Goal: Task Accomplishment & Management: Manage account settings

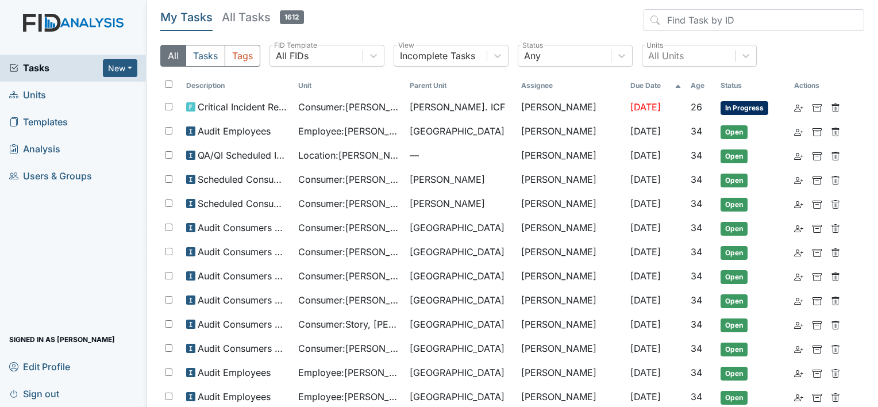
scroll to position [230, 0]
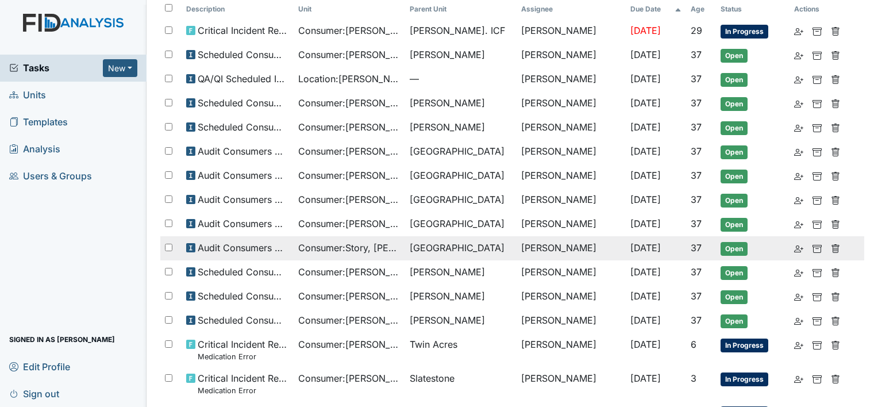
scroll to position [53, 0]
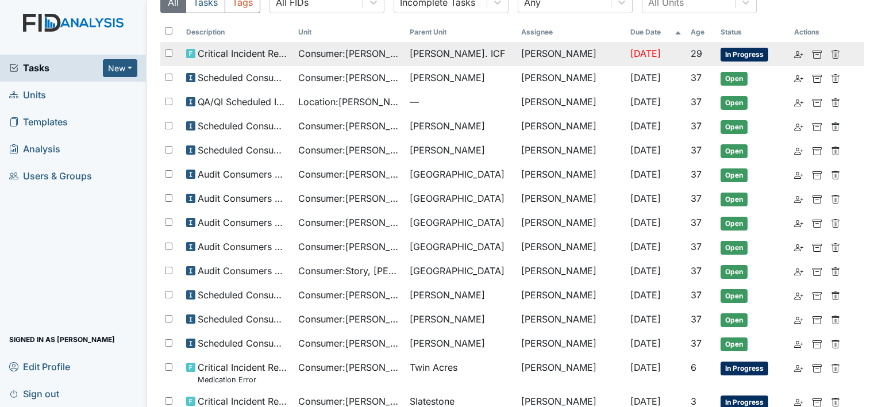
click at [306, 56] on span "Consumer : Darrigo, John" at bounding box center [349, 54] width 102 height 14
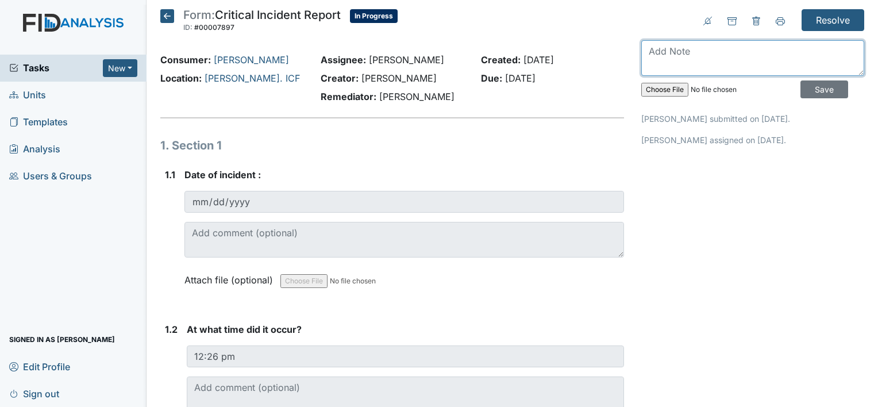
click at [717, 65] on textarea at bounding box center [752, 58] width 223 height 36
type textarea "r"
type textarea "Reviewed with team"
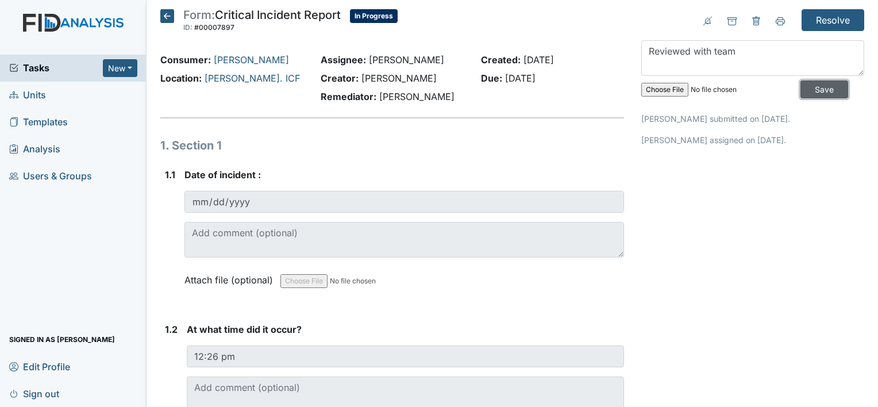
click at [822, 88] on input "Save" at bounding box center [824, 89] width 48 height 18
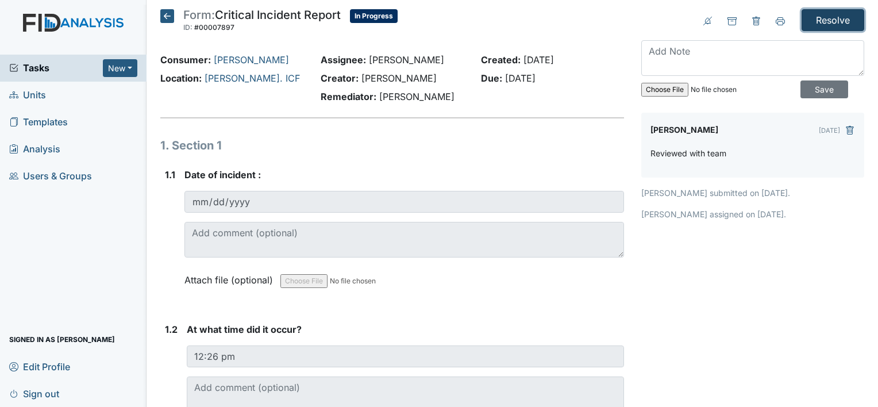
click at [814, 28] on input "Resolve" at bounding box center [832, 20] width 63 height 22
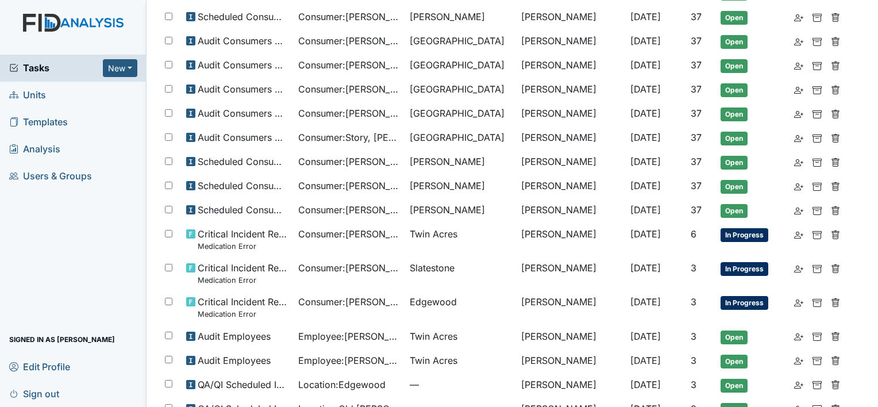
scroll to position [213, 0]
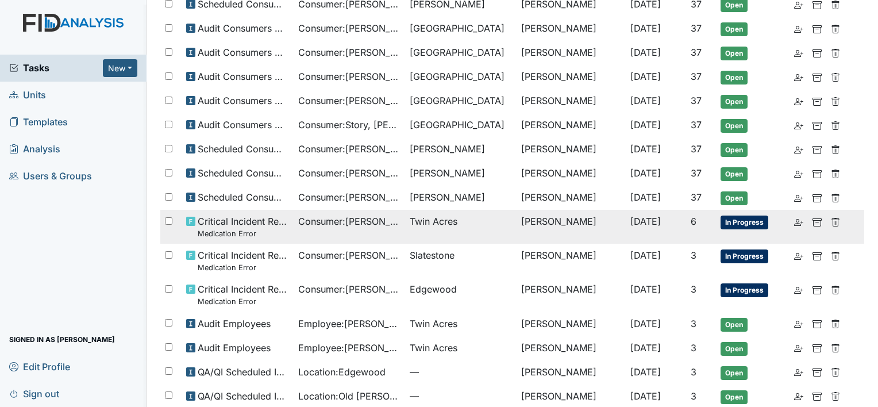
click at [480, 219] on span "Twin Acres" at bounding box center [461, 221] width 102 height 14
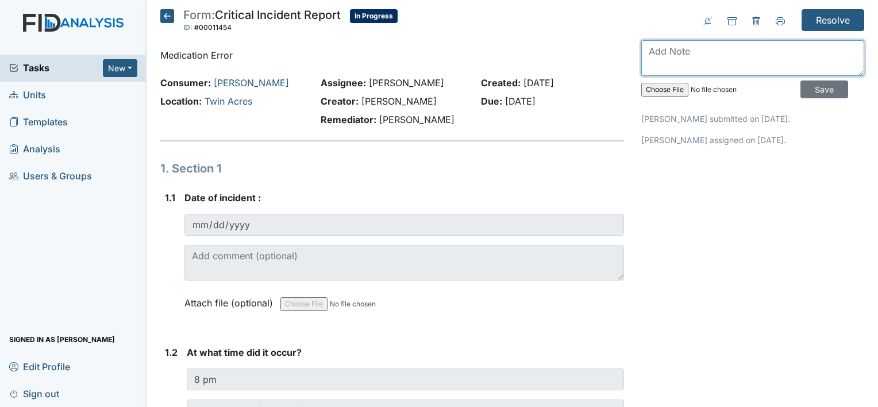
click at [759, 55] on textarea at bounding box center [752, 58] width 223 height 36
click at [42, 98] on span "Units" at bounding box center [27, 95] width 37 height 18
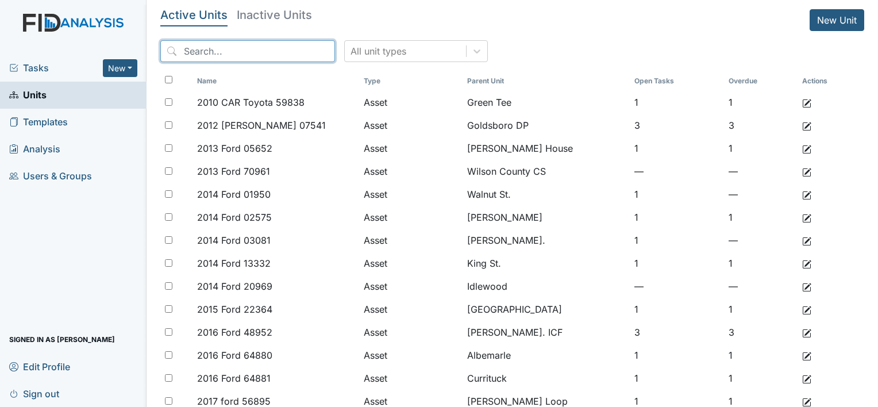
click at [202, 55] on input "search" at bounding box center [247, 51] width 175 height 22
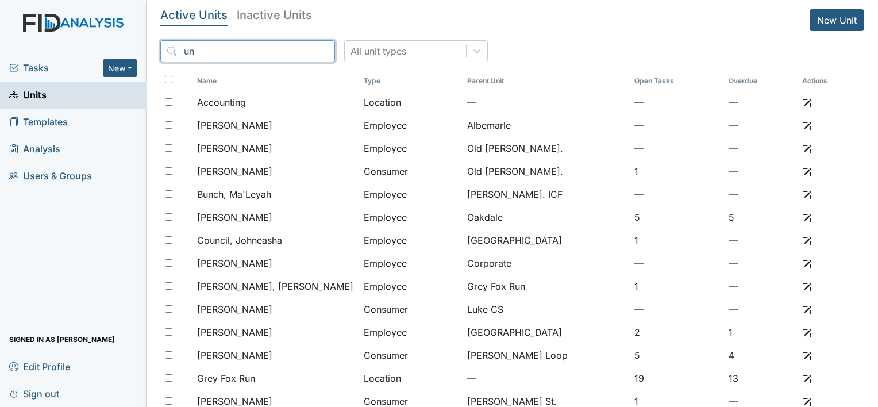
type input "u"
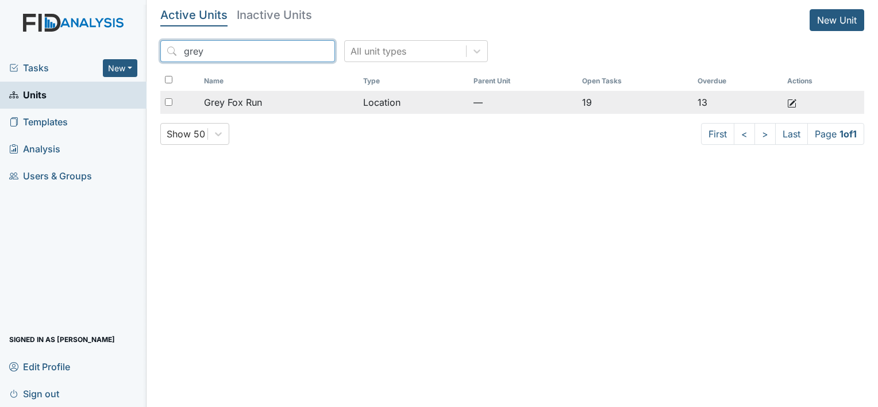
type input "grey"
click at [253, 108] on span "Grey Fox Run" at bounding box center [233, 102] width 58 height 14
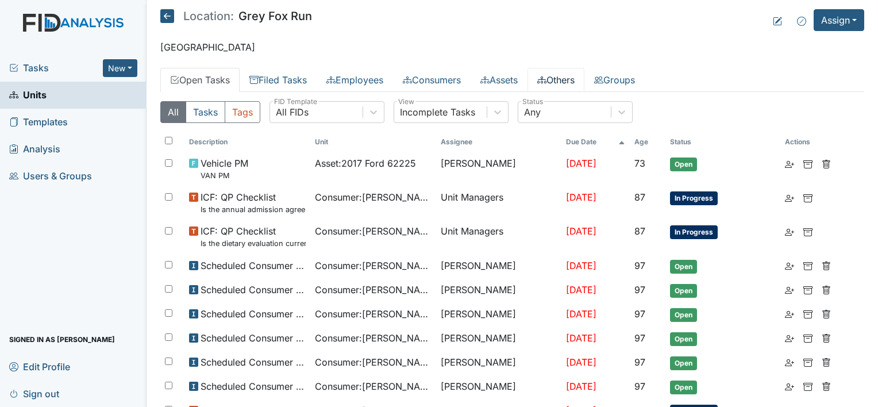
click at [573, 77] on link "Others" at bounding box center [555, 80] width 57 height 24
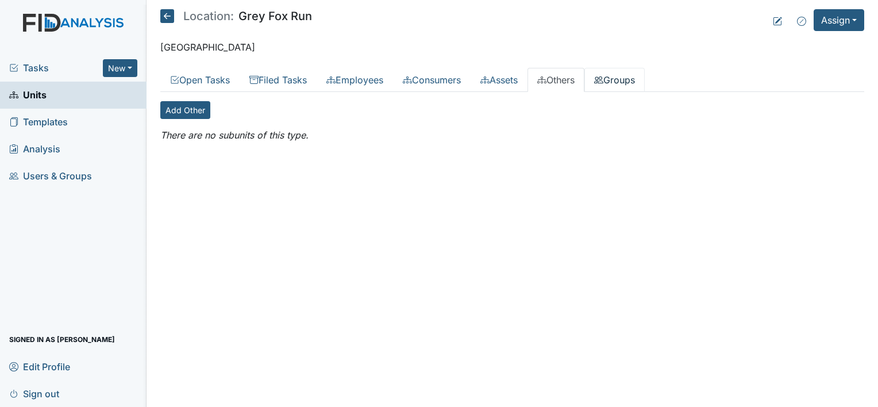
click at [644, 85] on link "Groups" at bounding box center [614, 80] width 60 height 24
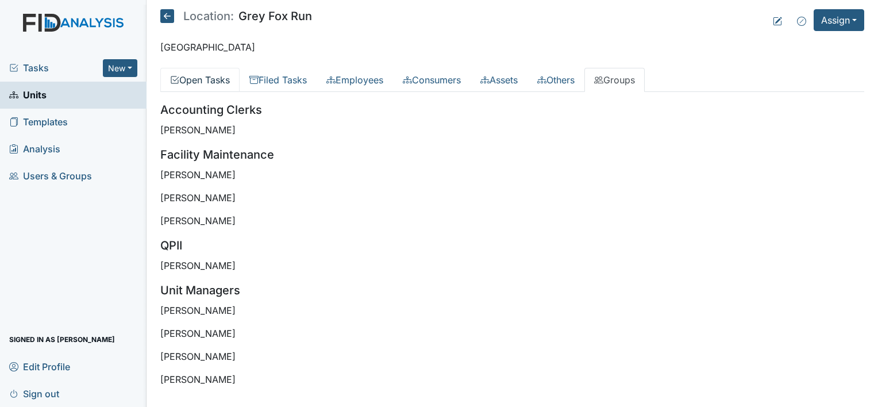
click at [193, 82] on link "Open Tasks" at bounding box center [199, 80] width 79 height 24
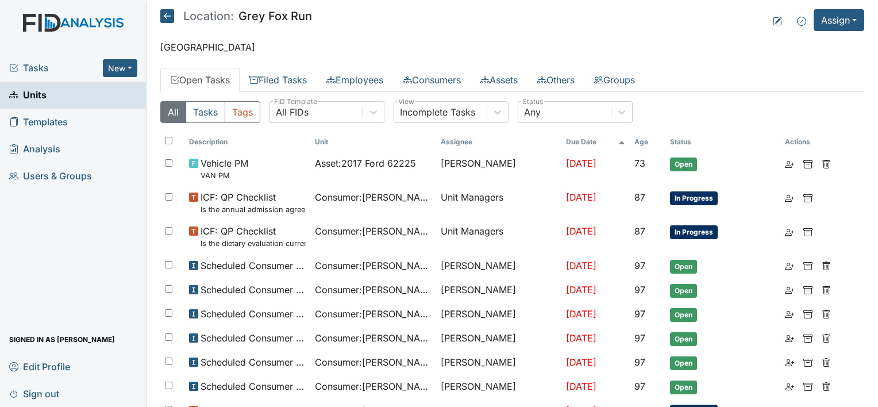
click at [162, 11] on icon at bounding box center [167, 16] width 14 height 14
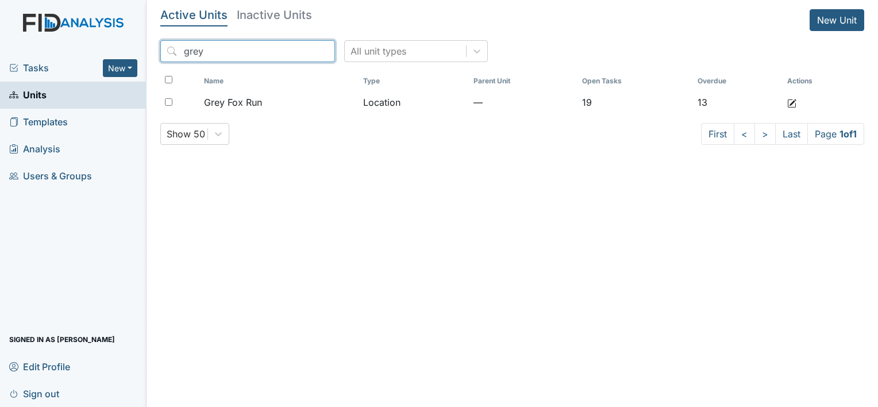
drag, startPoint x: 239, startPoint y: 57, endPoint x: 156, endPoint y: 65, distance: 83.2
click at [156, 65] on main "Active Units Inactive Units New Unit grey All unit types Name Type Parent Unit …" at bounding box center [511, 203] width 731 height 407
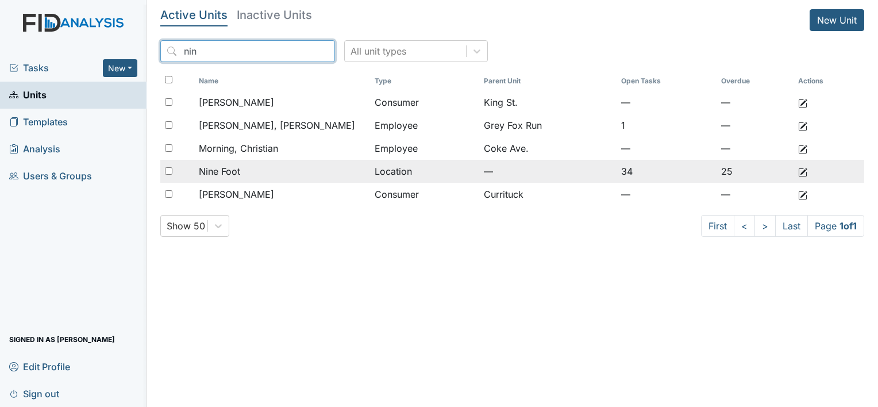
type input "nin"
click at [259, 177] on div "Nine Foot" at bounding box center [282, 171] width 167 height 14
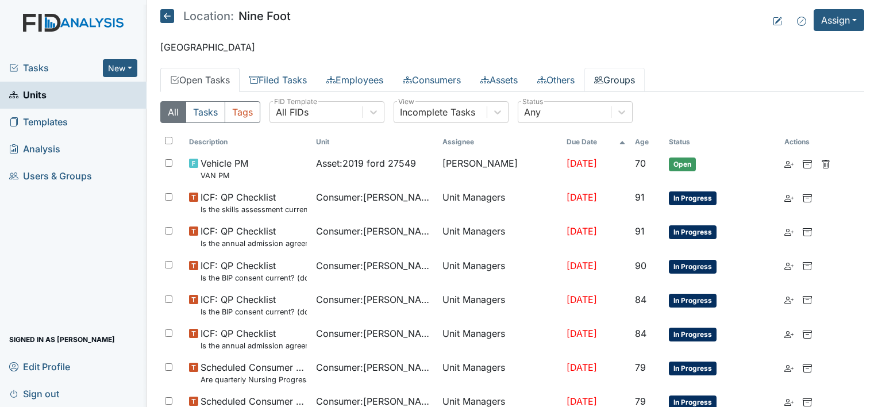
click at [645, 85] on link "Groups" at bounding box center [614, 80] width 60 height 24
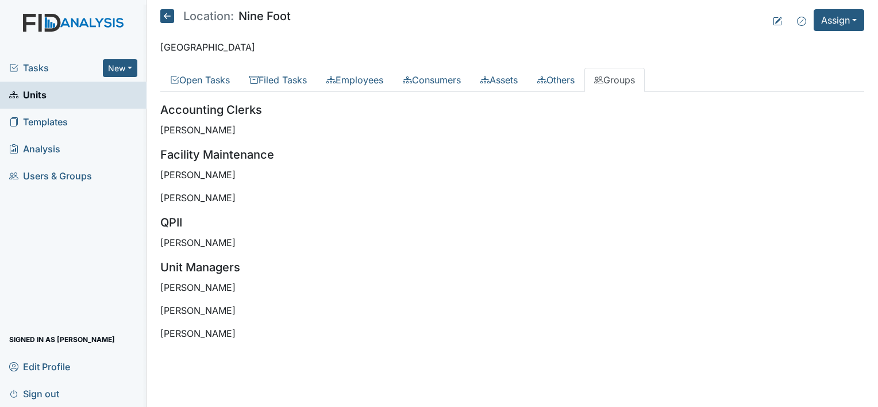
click at [166, 17] on icon at bounding box center [167, 16] width 14 height 14
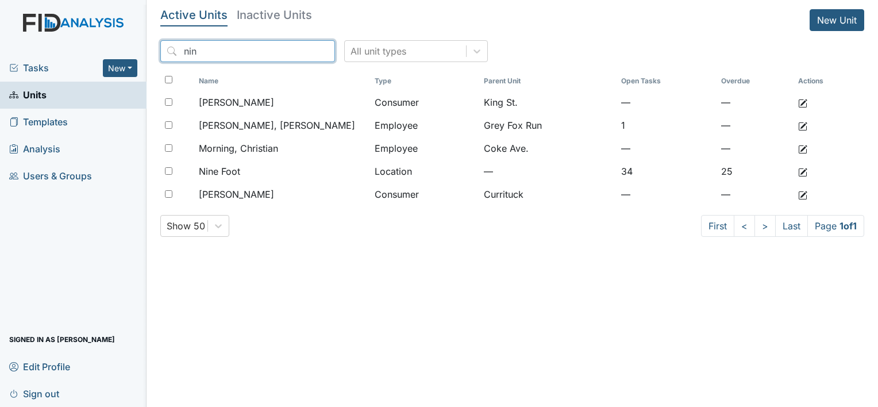
click at [303, 51] on input "nin" at bounding box center [247, 51] width 175 height 22
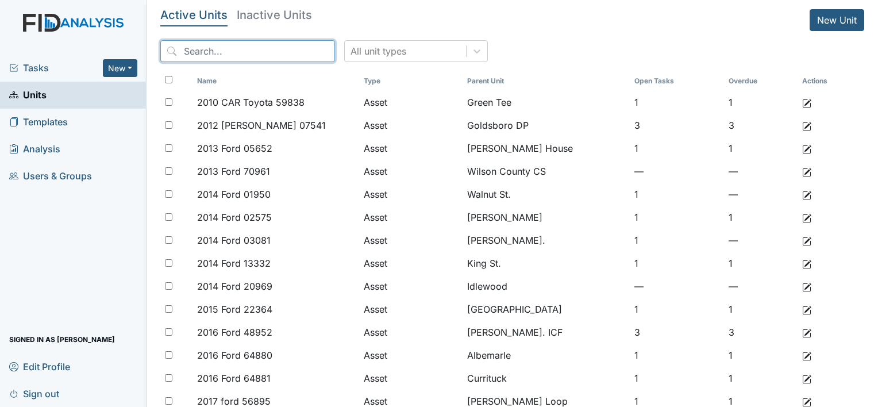
click at [294, 52] on input "search" at bounding box center [247, 51] width 175 height 22
click at [44, 67] on span "Tasks" at bounding box center [56, 68] width 94 height 14
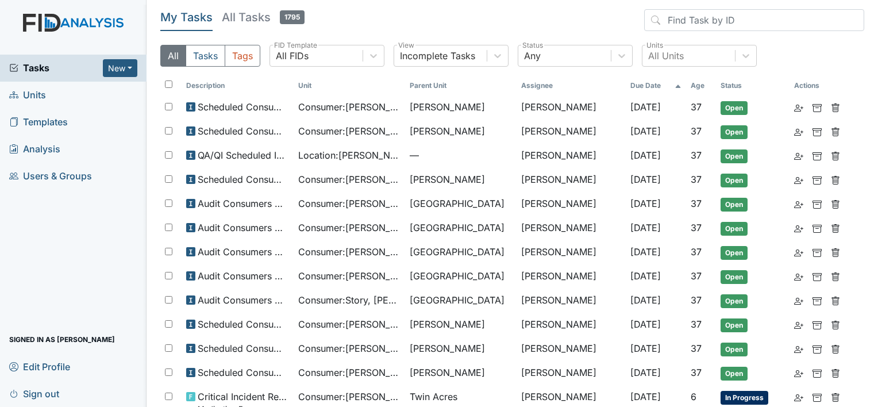
click at [9, 91] on icon at bounding box center [13, 94] width 9 height 9
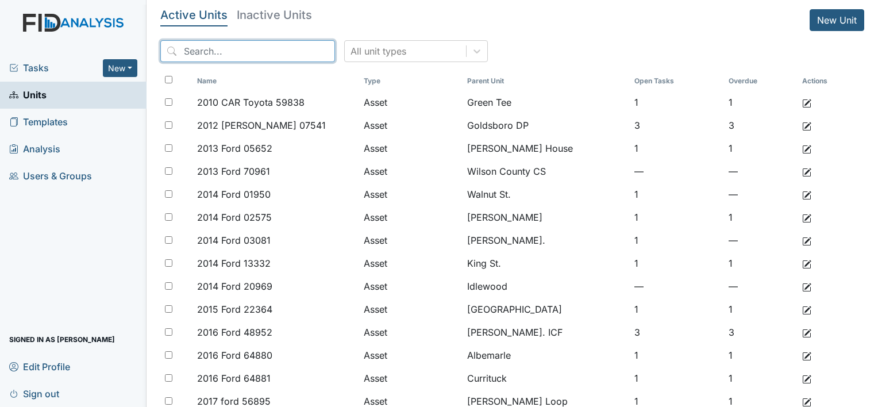
click at [207, 61] on input "search" at bounding box center [247, 51] width 175 height 22
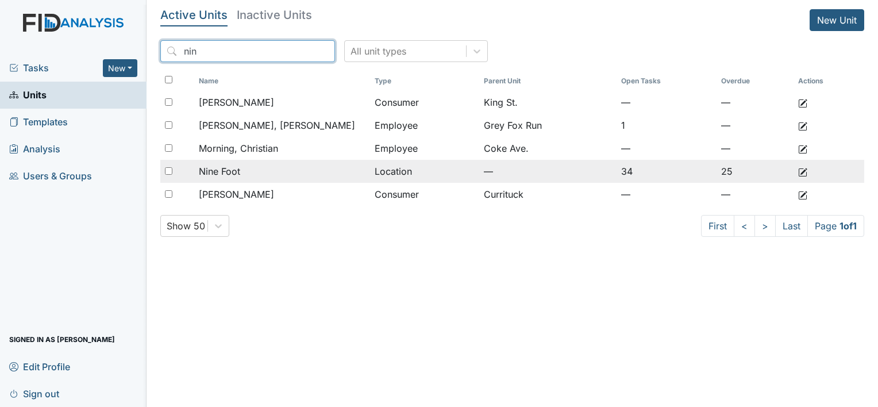
type input "nin"
click at [267, 175] on div "Nine Foot" at bounding box center [282, 171] width 167 height 14
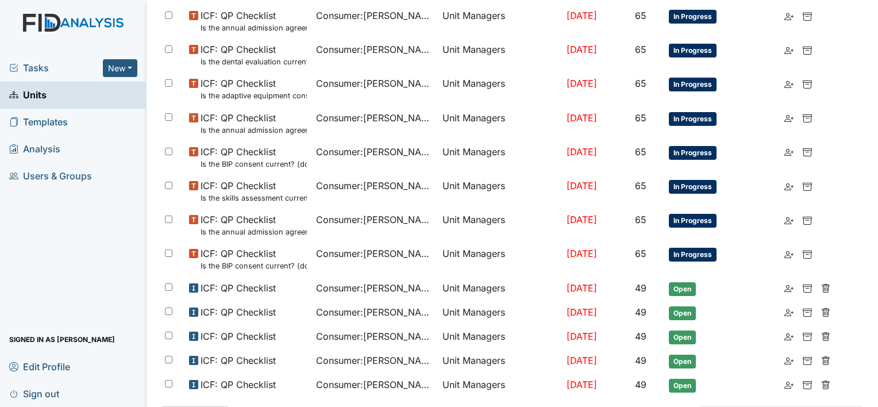
scroll to position [674, 0]
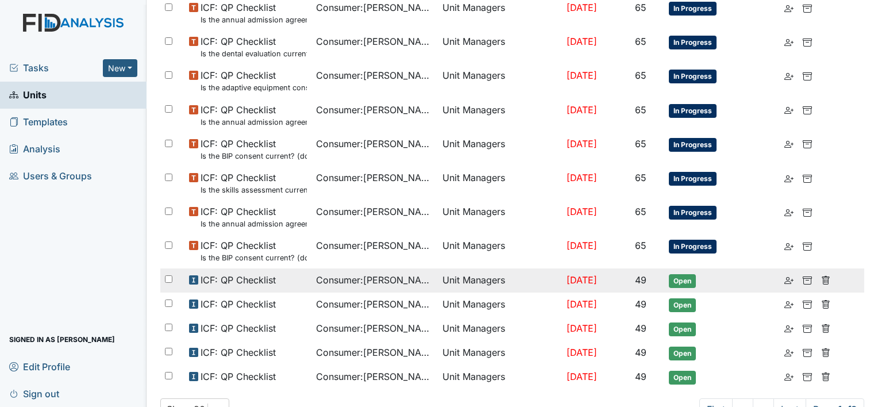
click at [446, 279] on td "Unit Managers" at bounding box center [500, 280] width 124 height 24
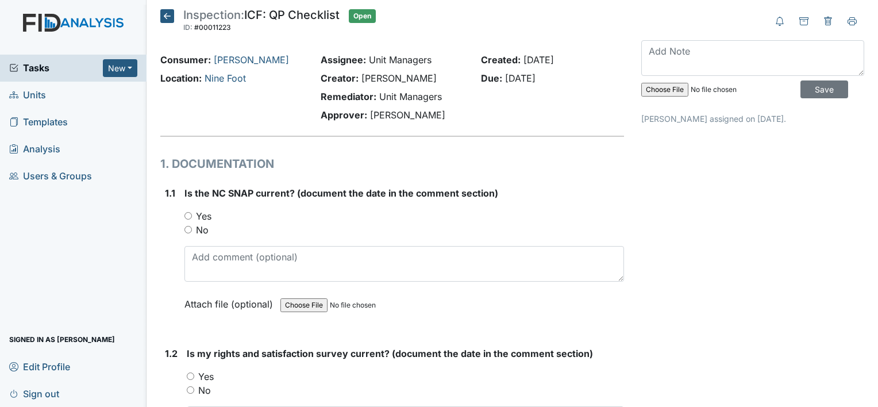
click at [165, 16] on icon at bounding box center [167, 16] width 14 height 14
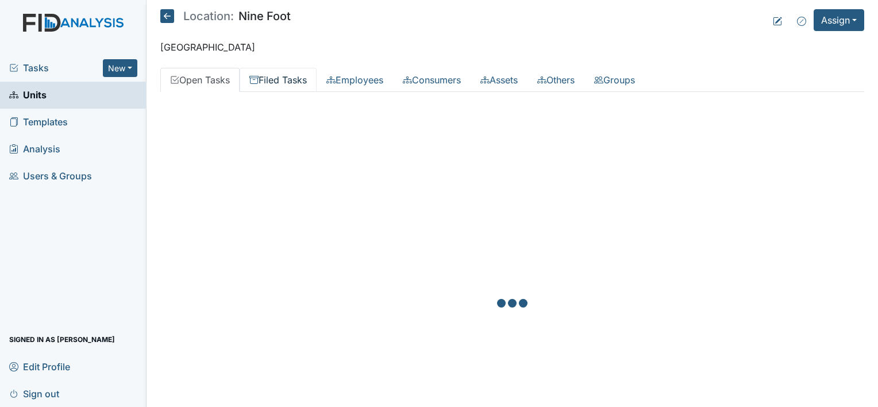
click at [272, 83] on link "Filed Tasks" at bounding box center [278, 80] width 77 height 24
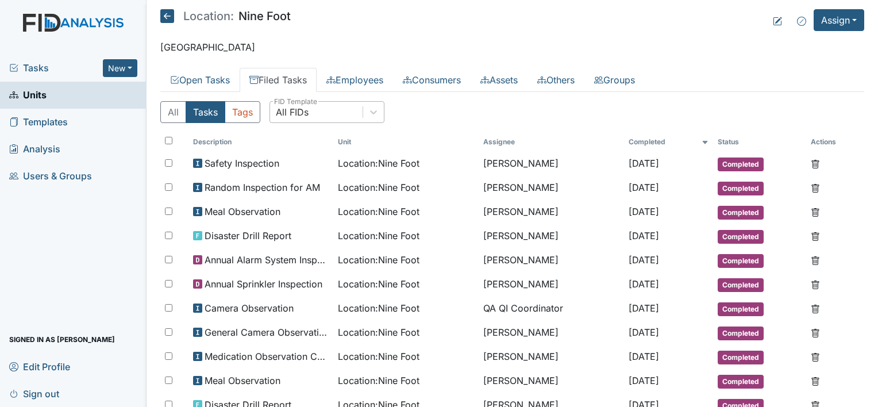
click at [296, 113] on div "All FIDs" at bounding box center [292, 112] width 33 height 14
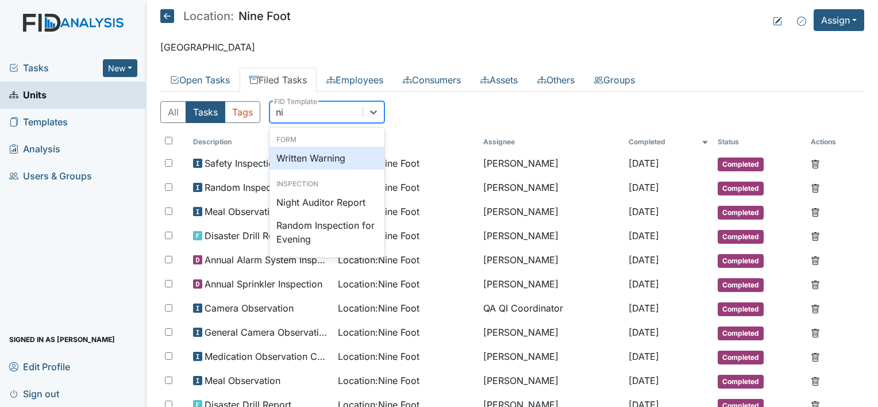
type input "n"
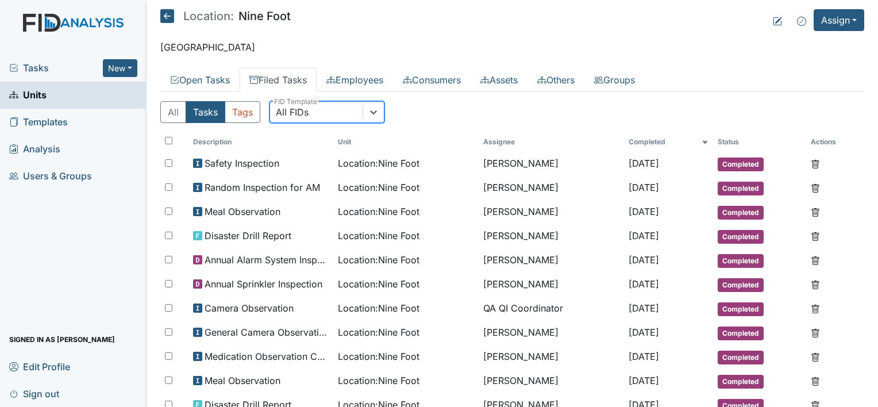
click at [308, 108] on div "All FIDs" at bounding box center [292, 112] width 33 height 14
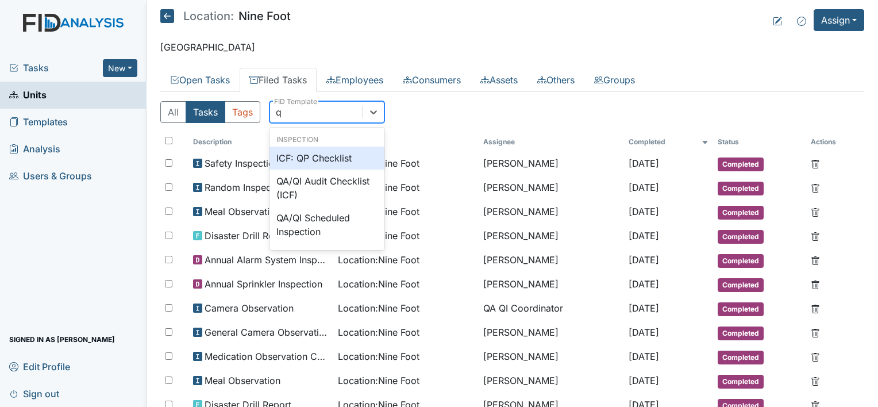
type input "qp"
click at [315, 159] on div "ICF: QP Checklist" at bounding box center [326, 157] width 115 height 23
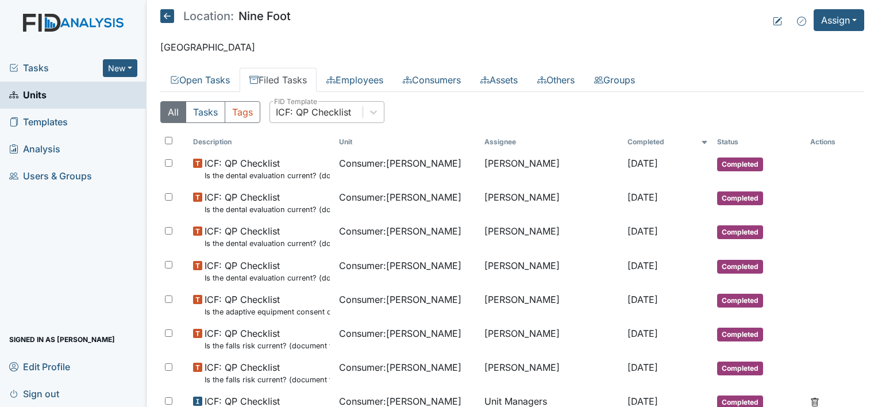
click at [729, 68] on ul "Open Tasks Filed Tasks Employees Consumers Assets Others Groups" at bounding box center [512, 80] width 704 height 24
click at [287, 80] on link "Filed Tasks" at bounding box center [278, 80] width 77 height 24
click at [709, 57] on main "Location: Nine Foot Assign Assign Form Assign Inspection Assign Document Assign…" at bounding box center [511, 203] width 731 height 407
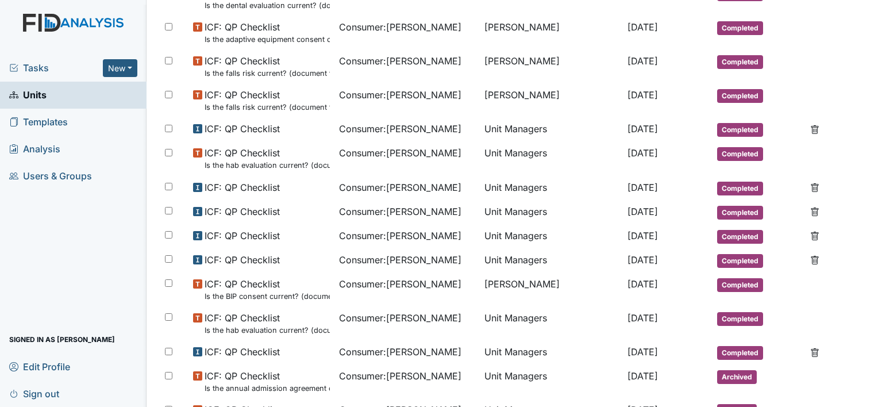
scroll to position [305, 0]
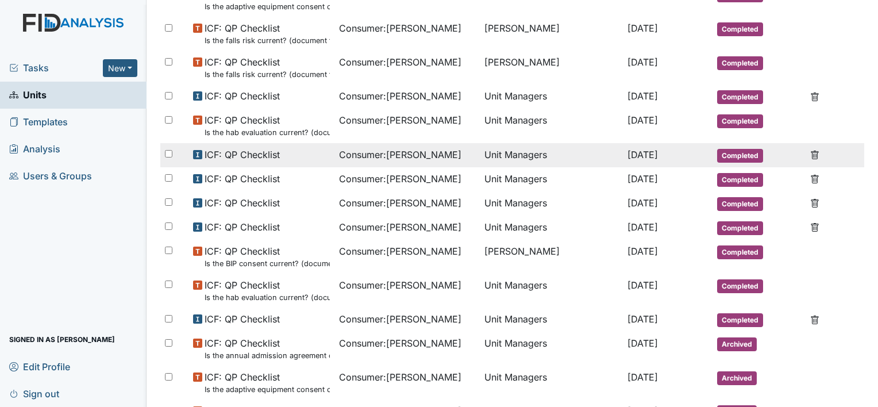
click at [595, 147] on td "Unit Managers" at bounding box center [551, 155] width 143 height 24
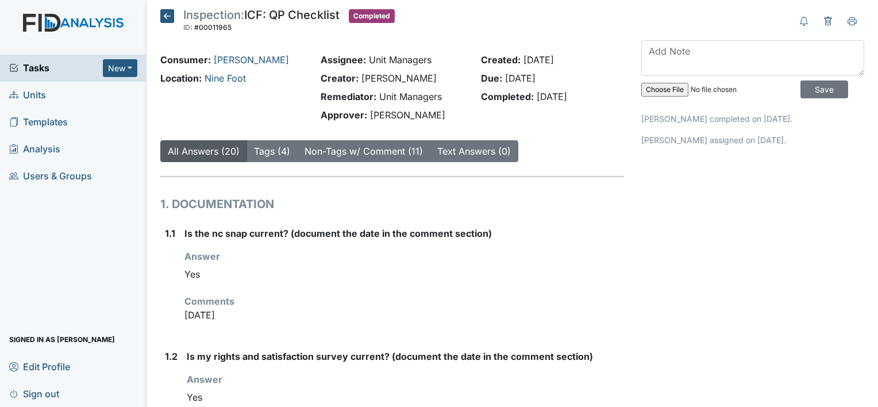
click at [163, 13] on icon at bounding box center [167, 16] width 14 height 14
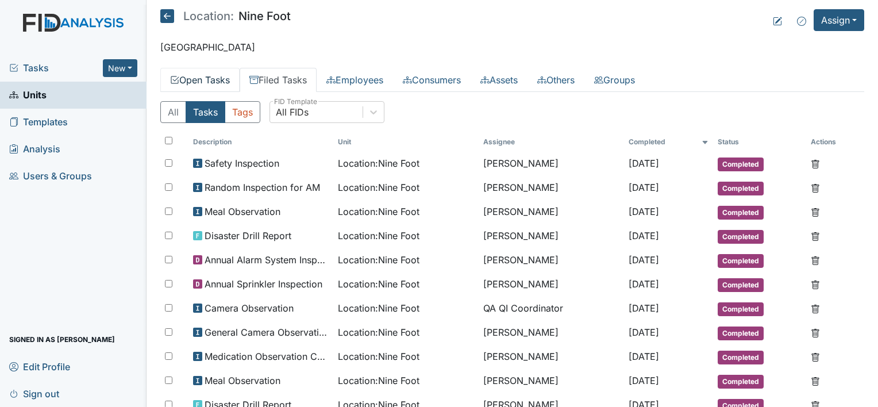
click at [179, 82] on link "Open Tasks" at bounding box center [199, 80] width 79 height 24
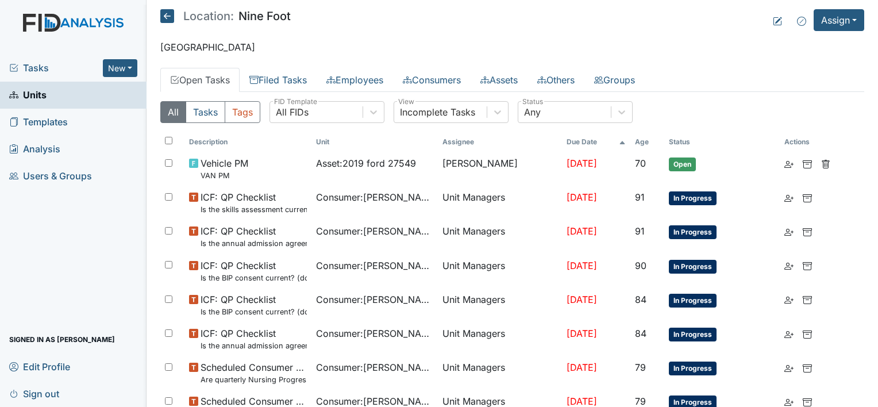
scroll to position [710, 0]
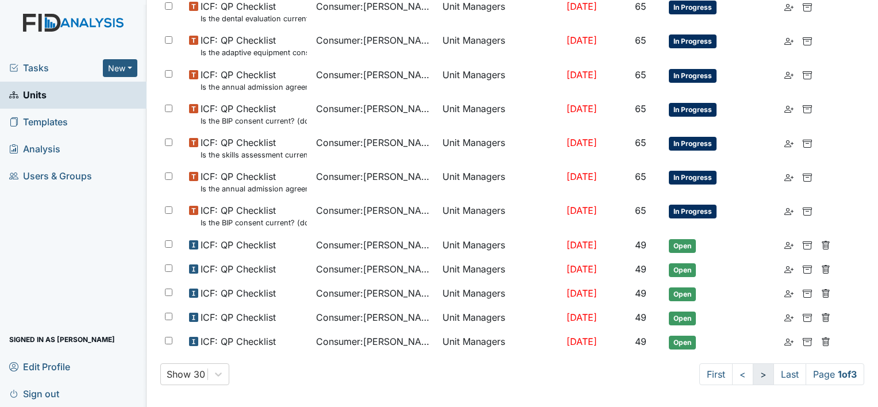
click at [753, 371] on link ">" at bounding box center [763, 374] width 21 height 22
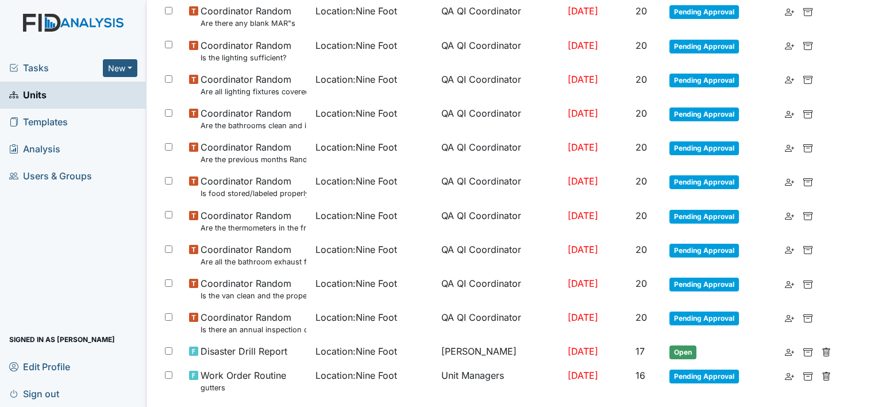
scroll to position [734, 0]
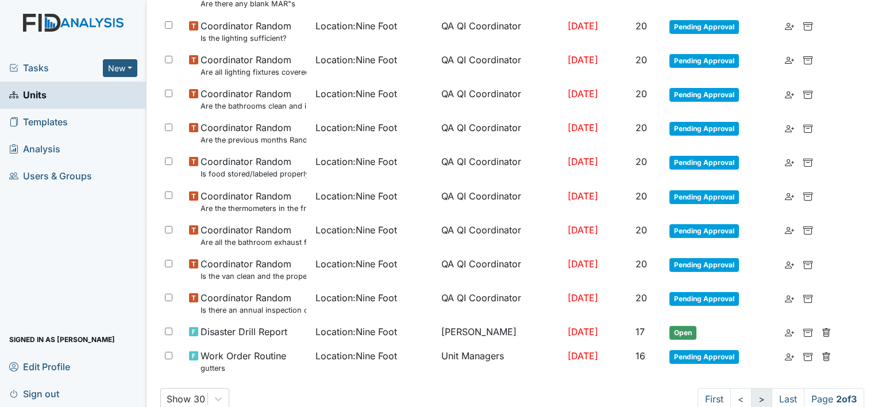
click at [751, 396] on link ">" at bounding box center [761, 399] width 21 height 22
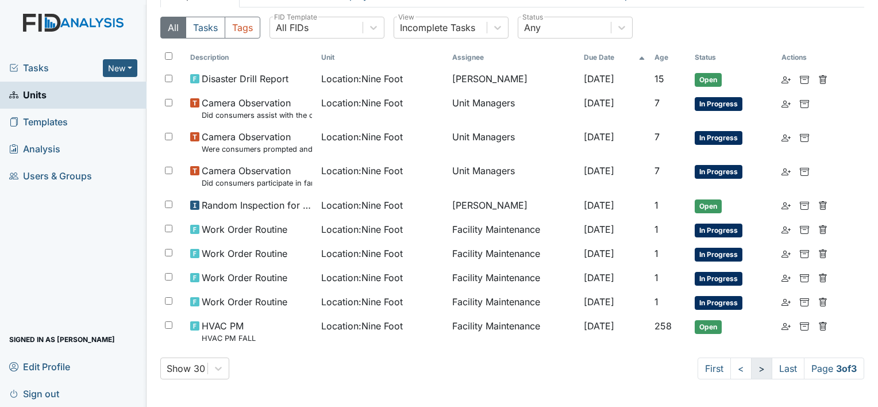
scroll to position [81, 0]
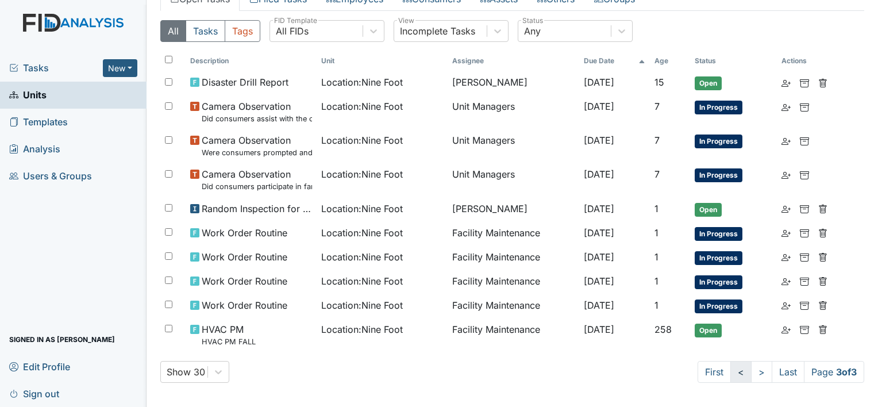
click at [730, 370] on link "<" at bounding box center [740, 372] width 21 height 22
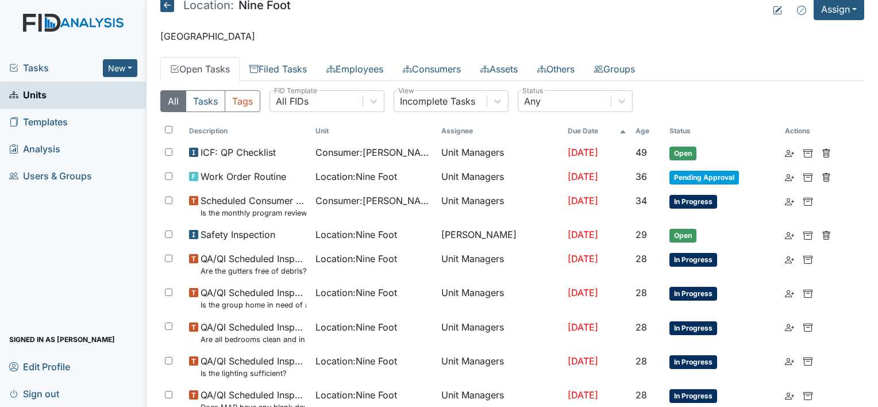
scroll to position [0, 0]
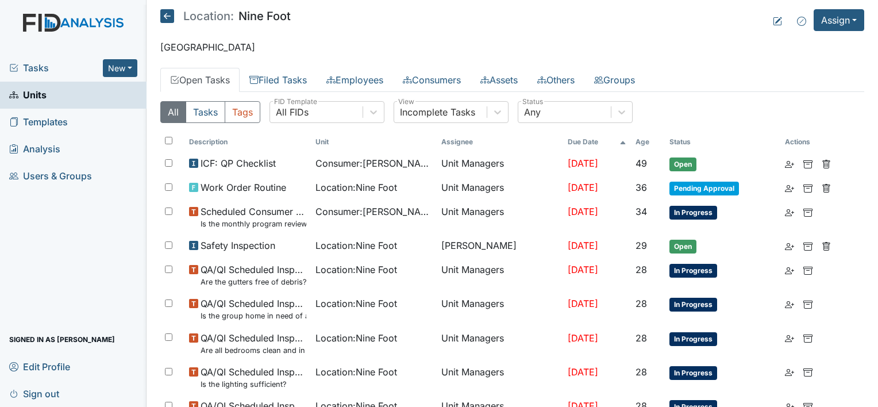
click at [161, 16] on icon at bounding box center [167, 16] width 14 height 14
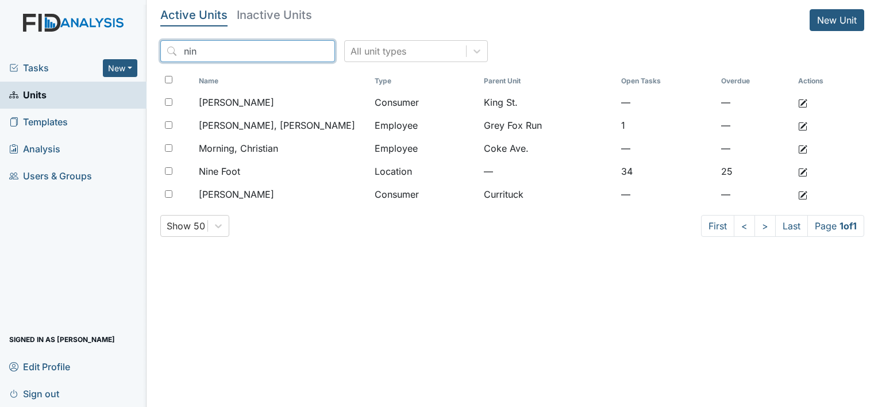
drag, startPoint x: 228, startPoint y: 59, endPoint x: 152, endPoint y: 55, distance: 75.3
click at [152, 55] on main "Active Units Inactive Units New Unit nin All unit types Name Type Parent Unit O…" at bounding box center [511, 203] width 731 height 407
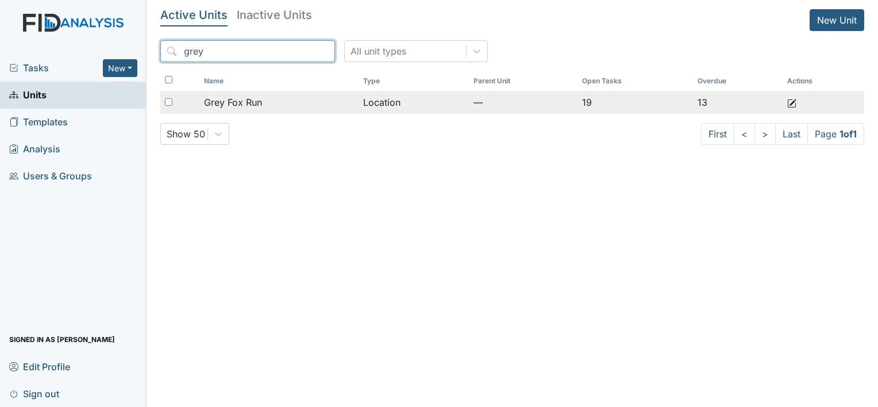
type input "grey"
click at [242, 104] on span "Grey Fox Run" at bounding box center [233, 102] width 58 height 14
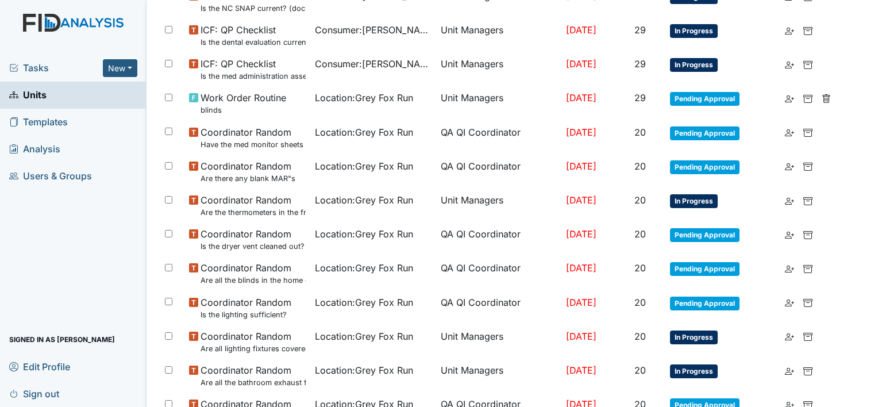
scroll to position [751, 0]
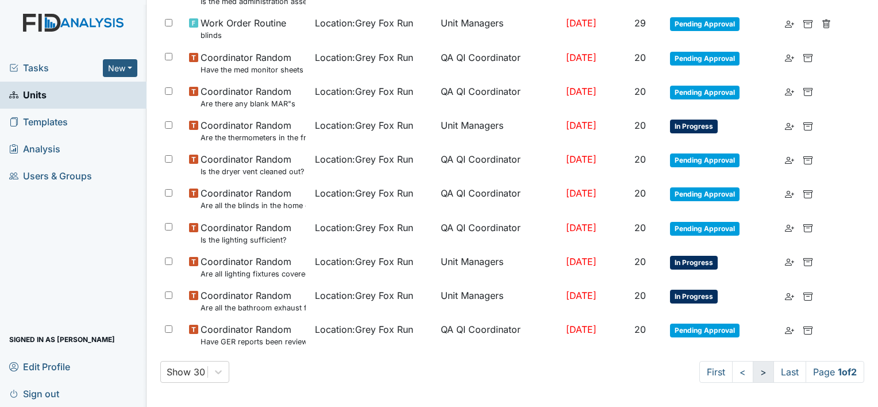
click at [753, 371] on link ">" at bounding box center [763, 372] width 21 height 22
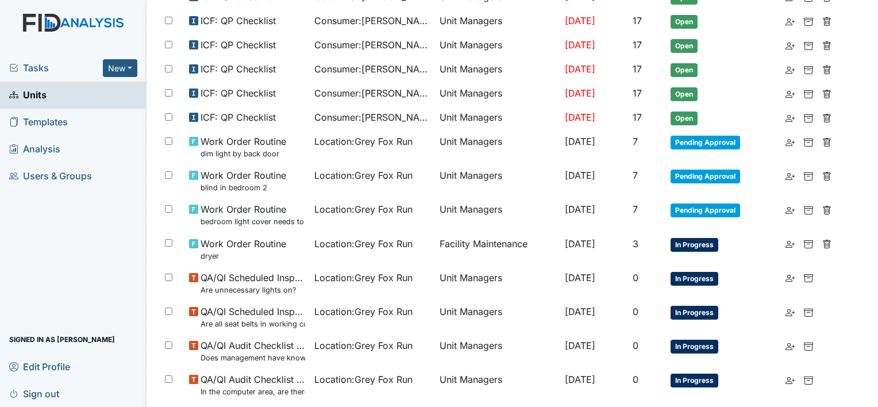
scroll to position [113, 0]
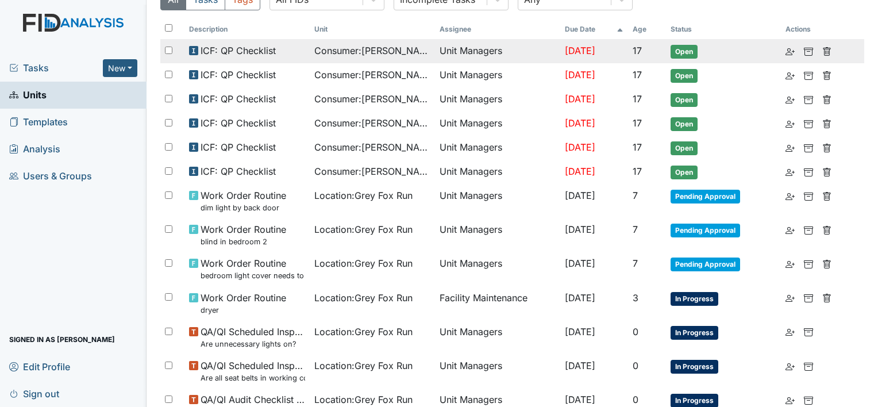
click at [534, 55] on td "Unit Managers" at bounding box center [497, 51] width 125 height 24
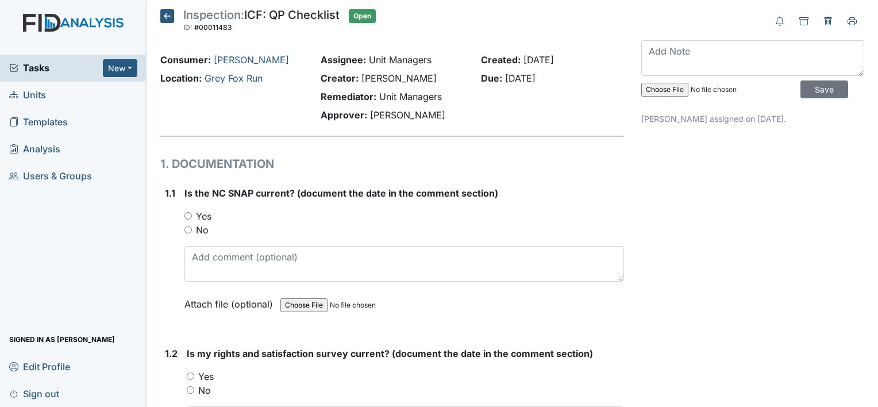
click at [168, 21] on icon at bounding box center [167, 16] width 14 height 14
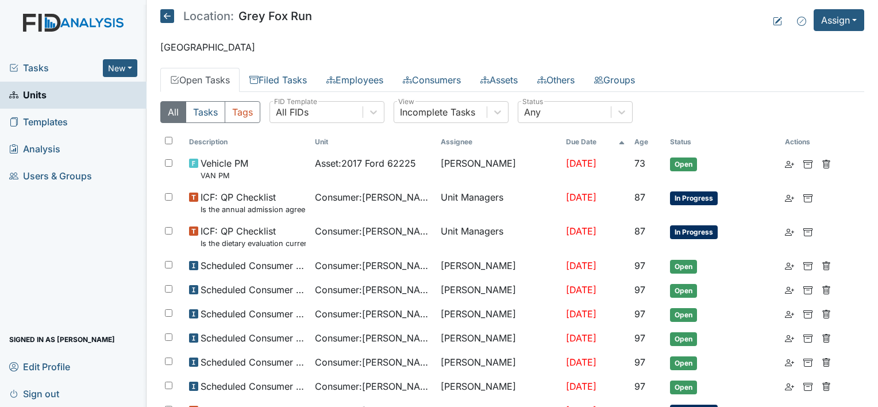
click at [166, 17] on icon at bounding box center [167, 16] width 14 height 14
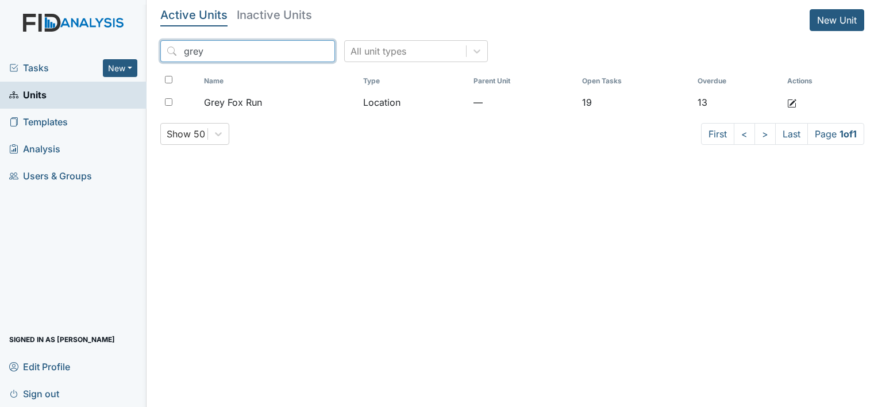
click at [301, 55] on input "grey" at bounding box center [247, 51] width 175 height 22
click at [299, 52] on input "grey" at bounding box center [247, 51] width 175 height 22
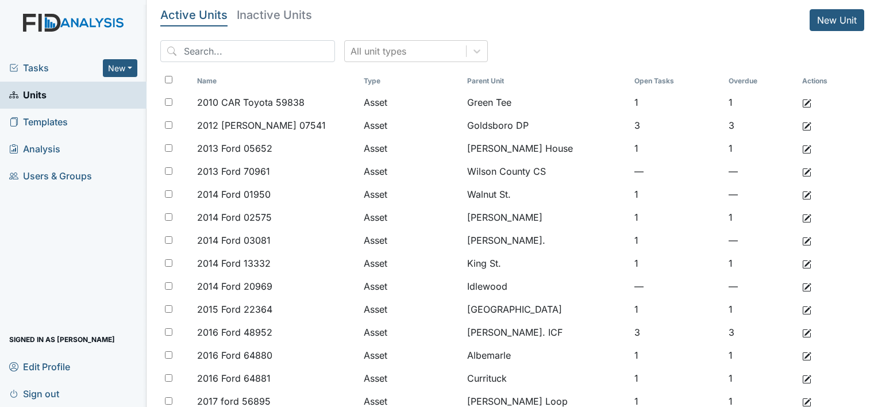
click at [50, 63] on span "Tasks" at bounding box center [56, 68] width 94 height 14
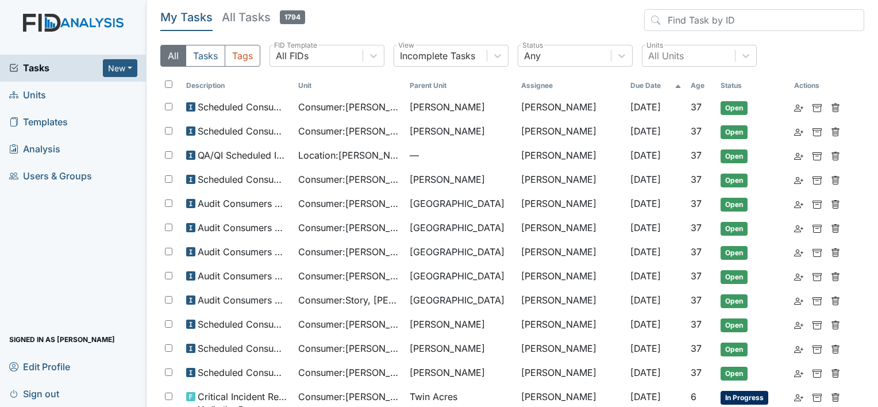
drag, startPoint x: 0, startPoint y: 0, endPoint x: 65, endPoint y: 251, distance: 259.5
click at [65, 251] on div "Tasks New Form Inspection Document Bundle Units Templates Analysis Users & Grou…" at bounding box center [73, 231] width 146 height 352
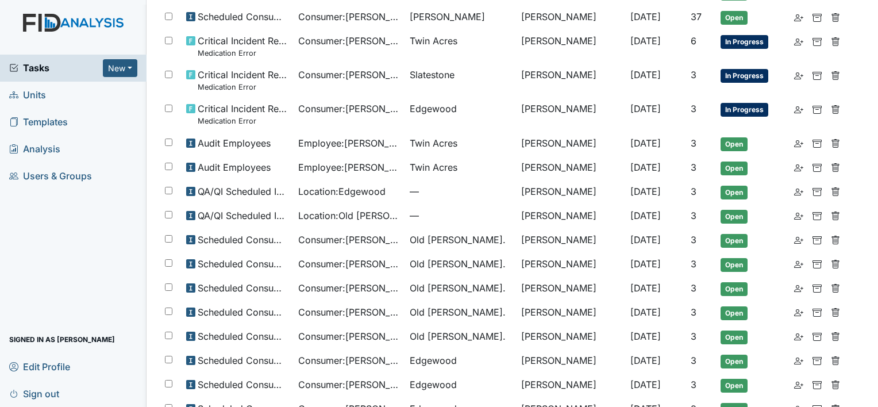
scroll to position [479, 0]
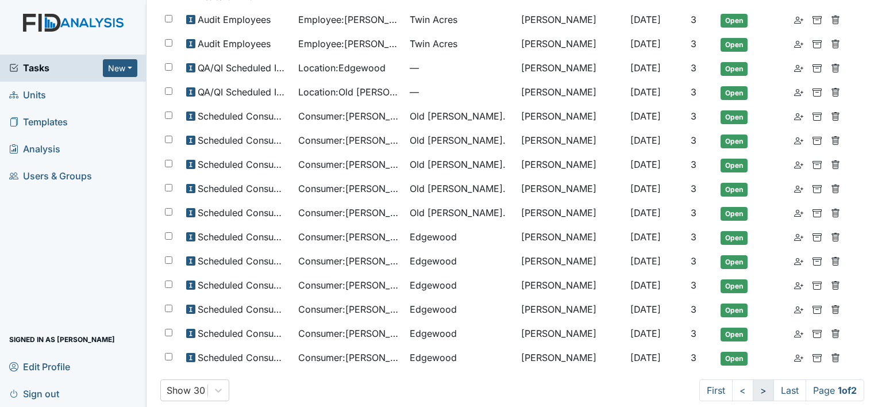
click at [753, 380] on link ">" at bounding box center [763, 390] width 21 height 22
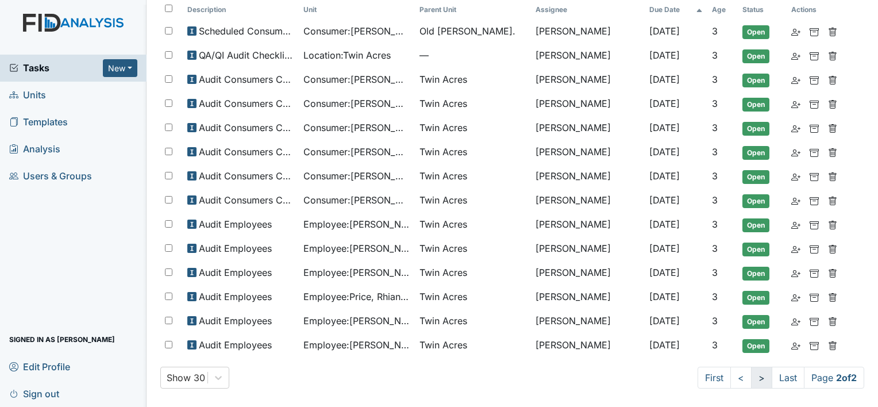
scroll to position [69, 0]
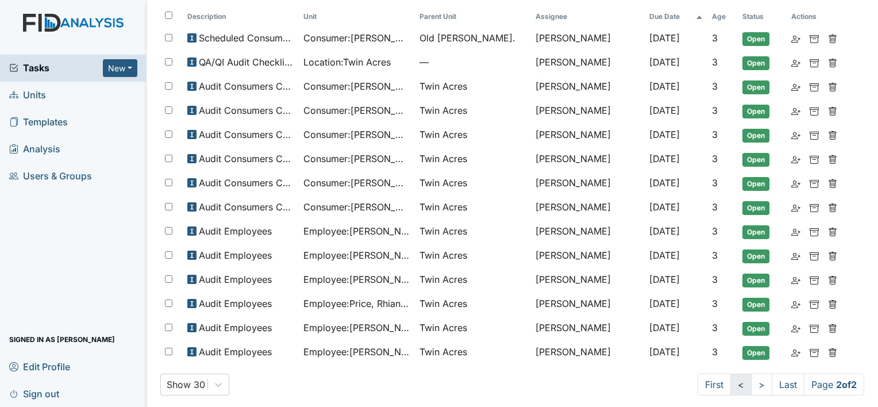
click at [730, 375] on link "<" at bounding box center [740, 384] width 21 height 22
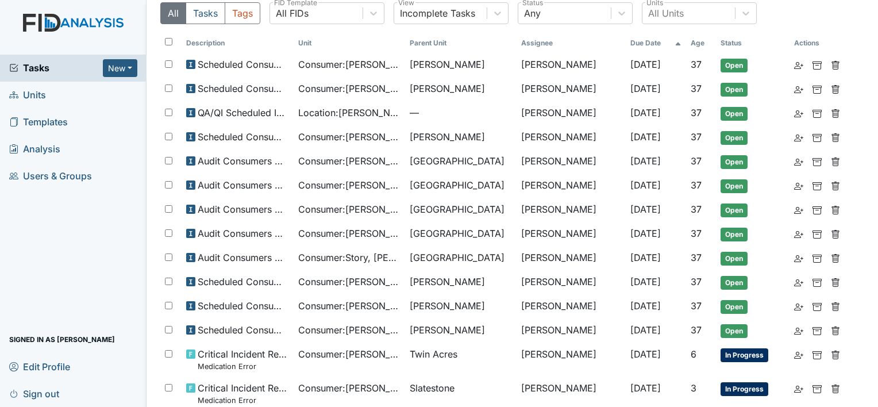
scroll to position [20, 0]
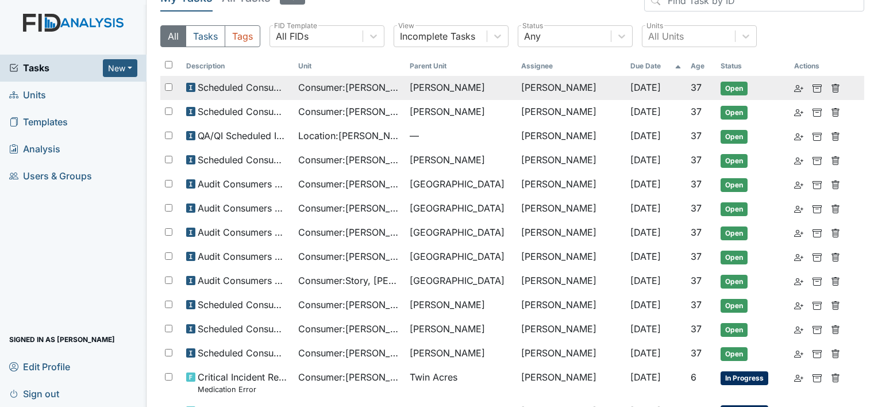
click at [324, 90] on span "Consumer : Sourlis, Thomas" at bounding box center [349, 87] width 102 height 14
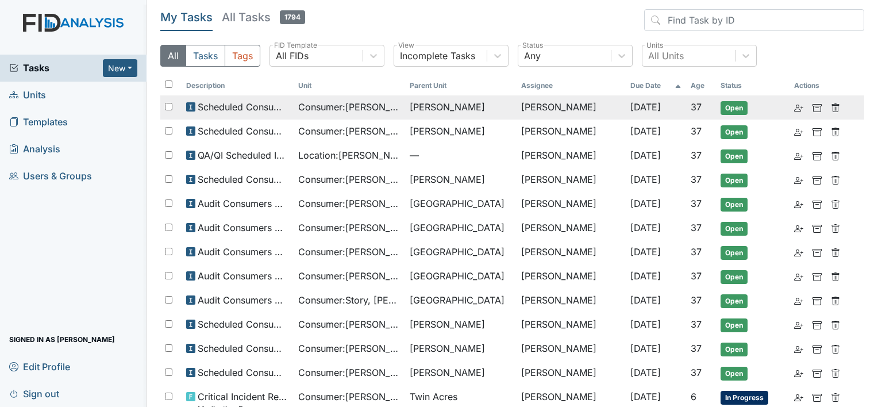
click at [358, 113] on span "Consumer : [PERSON_NAME]" at bounding box center [349, 107] width 102 height 14
